Goal: Task Accomplishment & Management: Manage account settings

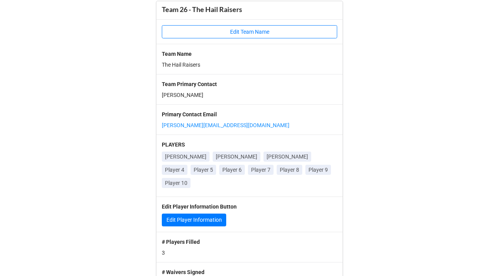
scroll to position [210, 0]
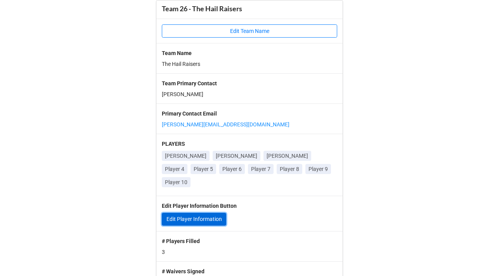
click at [195, 223] on link "Edit Player Information" at bounding box center [194, 219] width 64 height 13
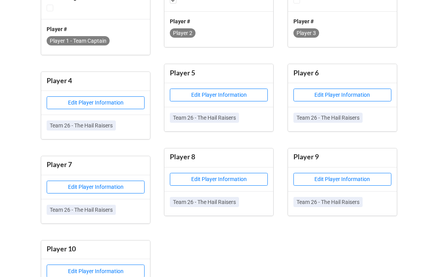
scroll to position [350, 0]
